Goal: Use online tool/utility: Utilize a website feature to perform a specific function

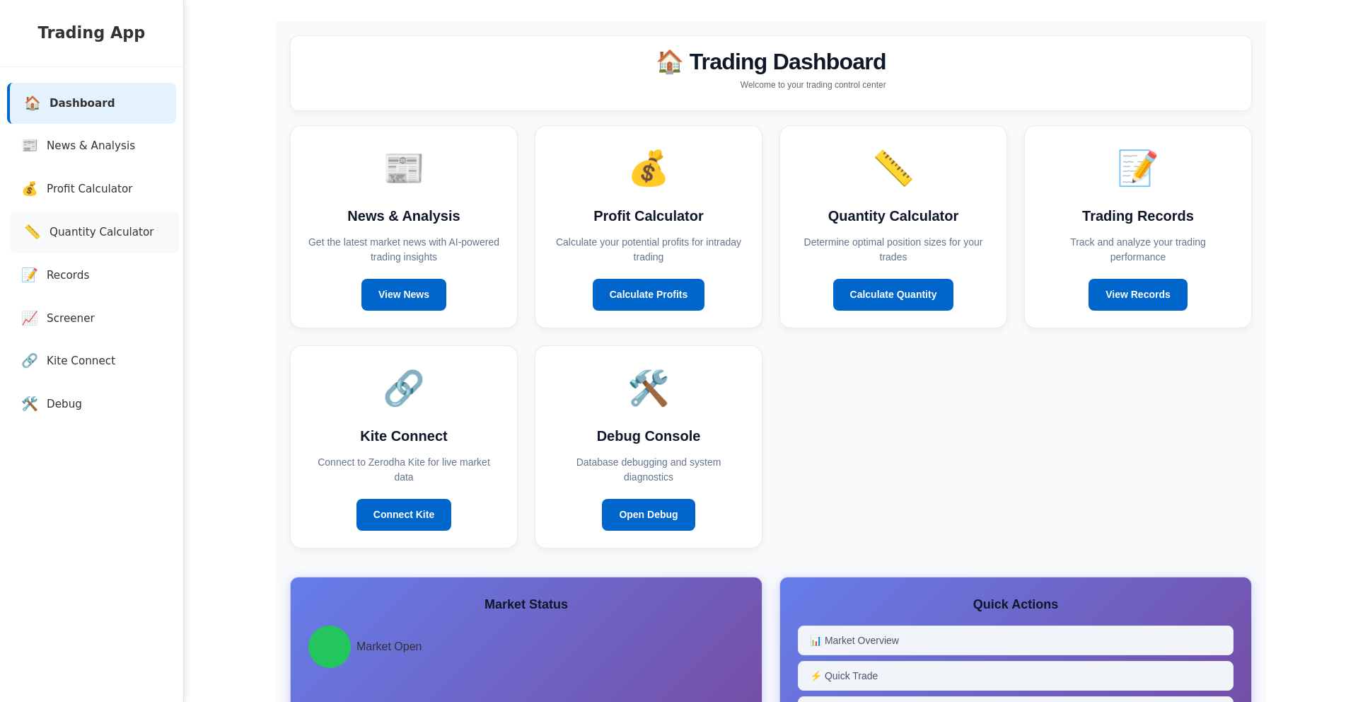
click at [103, 226] on span "Quantity Calculator" at bounding box center [102, 232] width 105 height 16
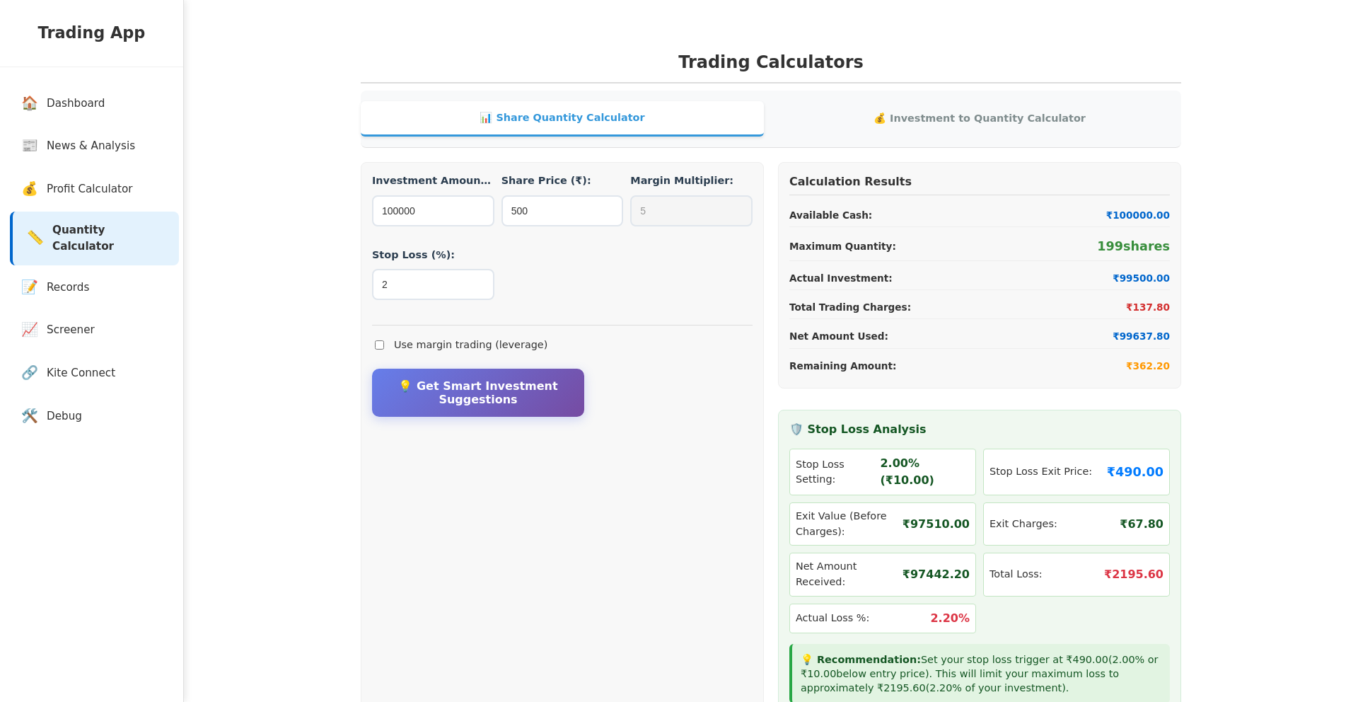
scroll to position [1, 0]
click at [76, 279] on span "Records" at bounding box center [71, 287] width 42 height 16
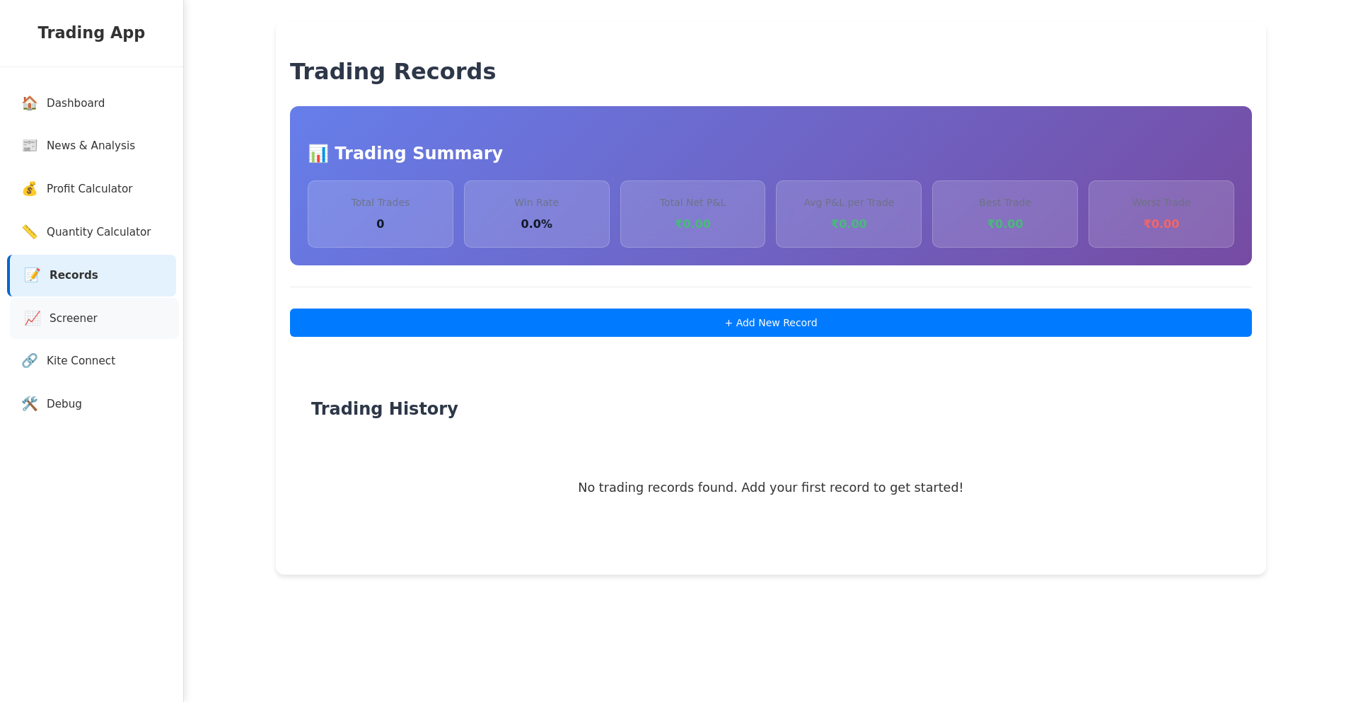
click at [106, 329] on link "📈 Screener" at bounding box center [94, 319] width 169 height 42
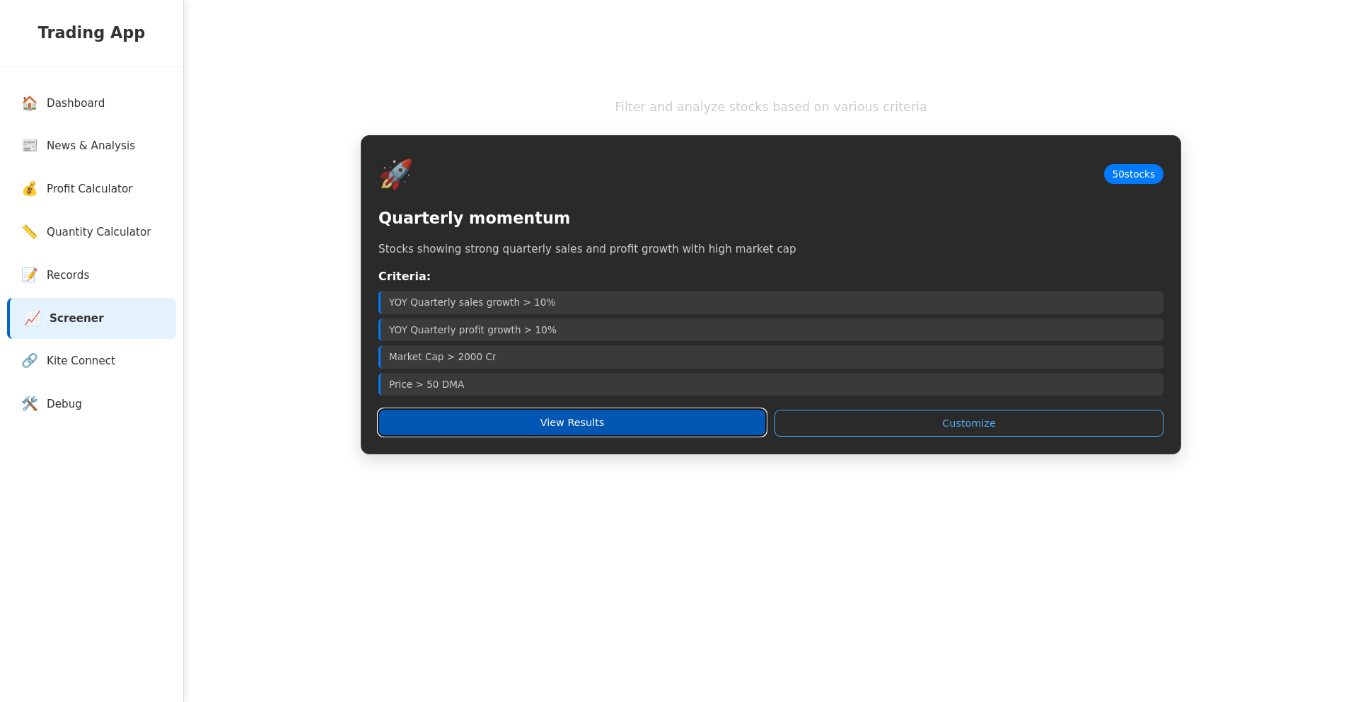
click at [550, 427] on button "View Results" at bounding box center [572, 422] width 388 height 27
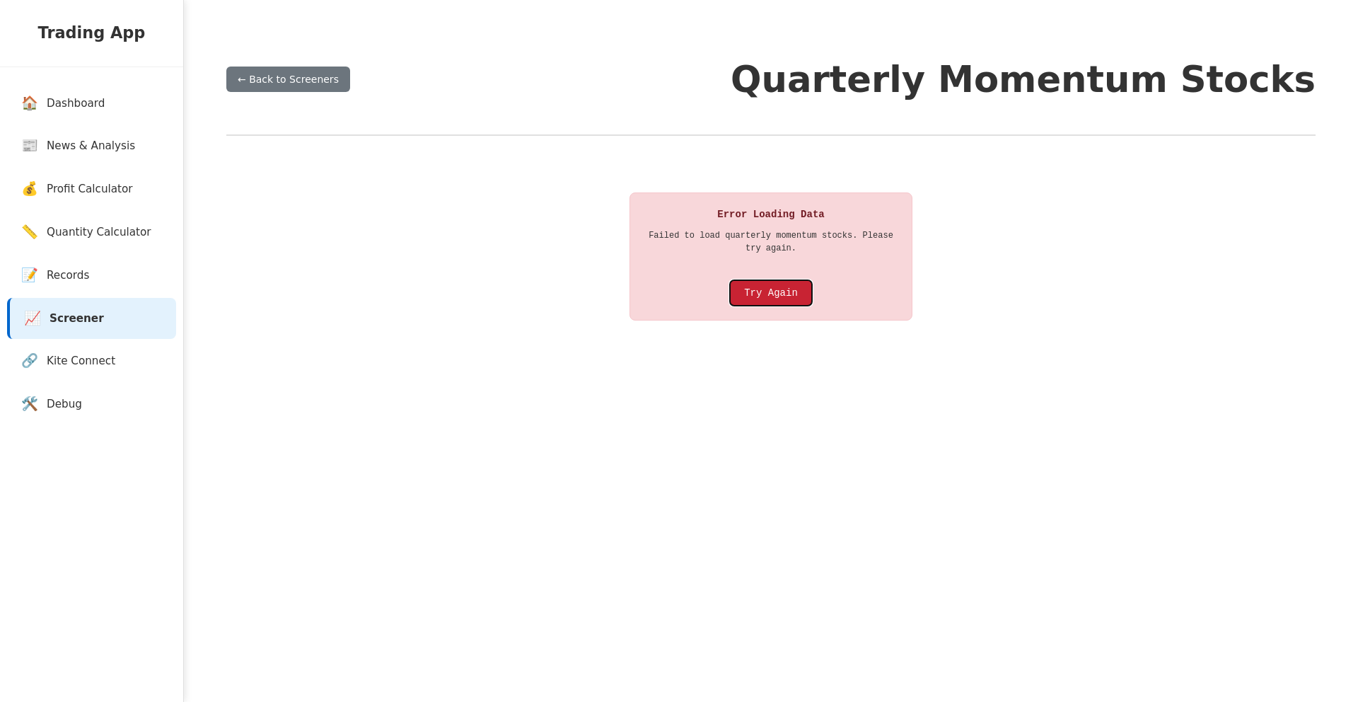
click at [790, 297] on button "Try Again" at bounding box center [771, 292] width 82 height 25
click at [773, 296] on button "Try Again" at bounding box center [771, 292] width 82 height 25
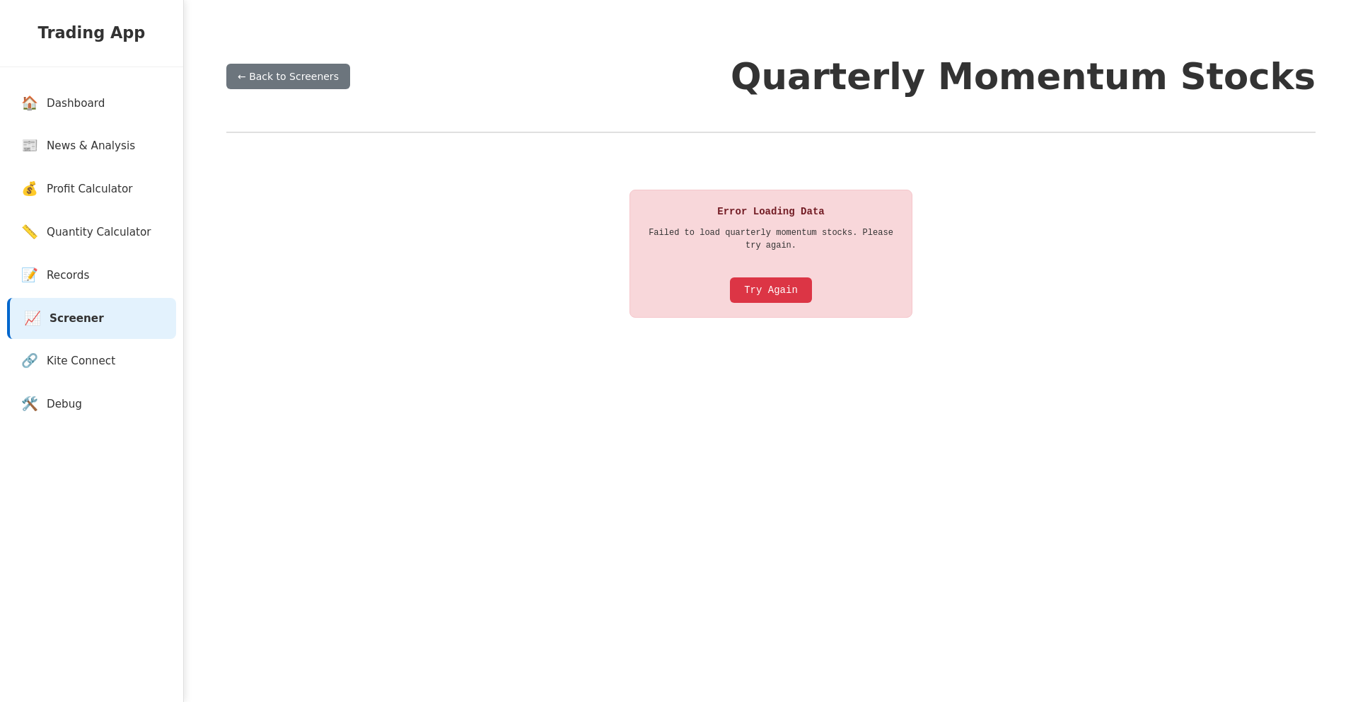
scroll to position [1, 0]
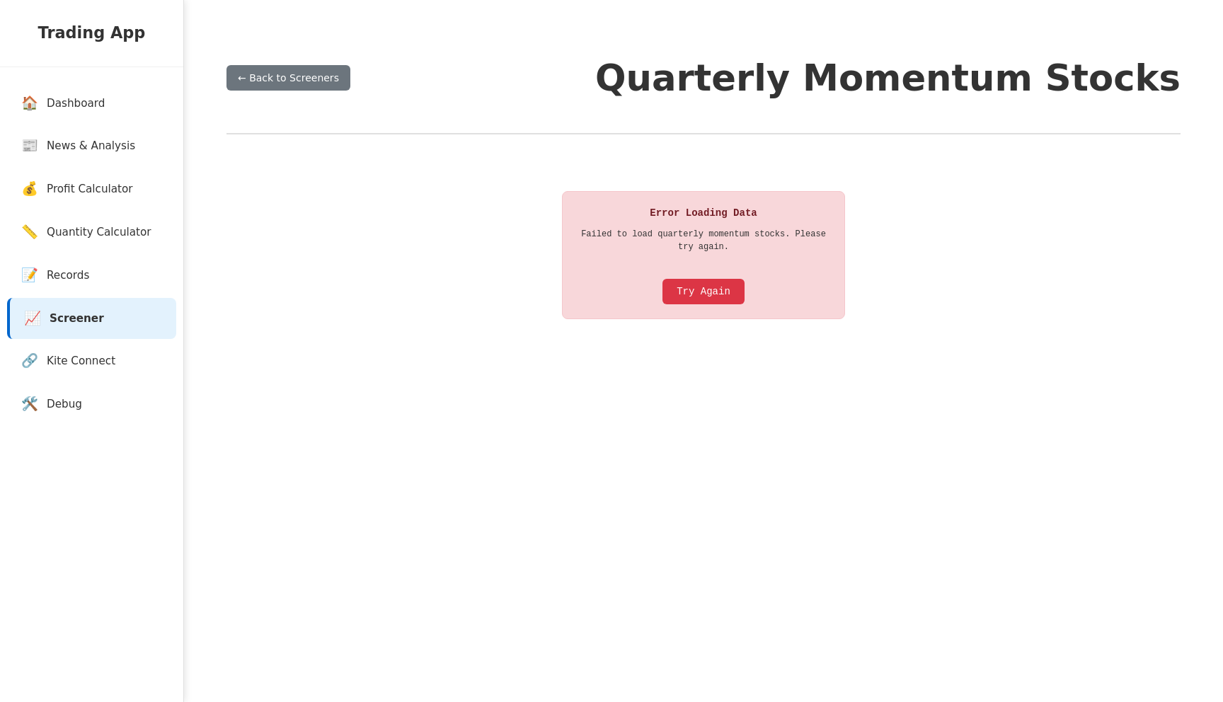
click at [370, 549] on div "← Back to Screeners Quarterly Momentum Stocks Error Loading Data Failed to load…" at bounding box center [703, 371] width 982 height 702
